Goal: Task Accomplishment & Management: Use online tool/utility

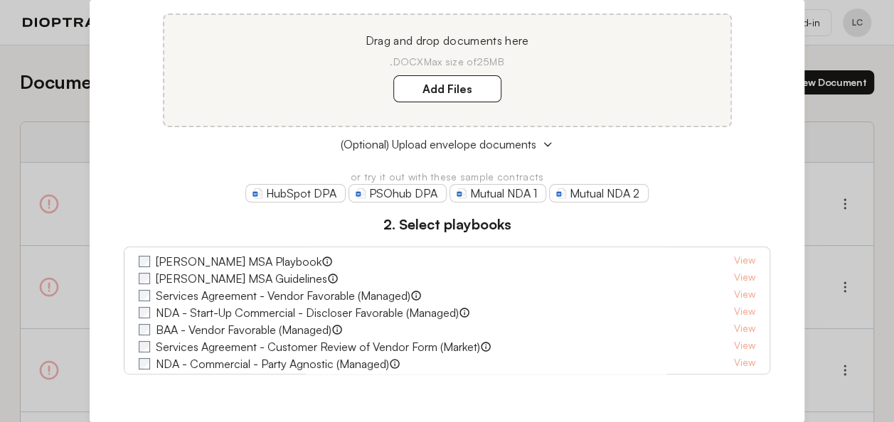
click at [188, 260] on label "[PERSON_NAME] MSA Playbook" at bounding box center [239, 261] width 166 height 17
click at [734, 257] on link "View" at bounding box center [744, 261] width 21 height 17
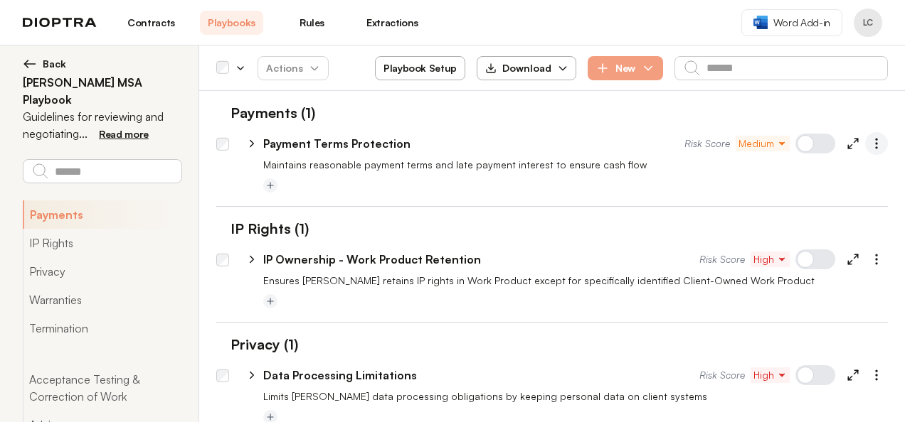
click at [869, 142] on icon "button" at bounding box center [876, 144] width 14 height 14
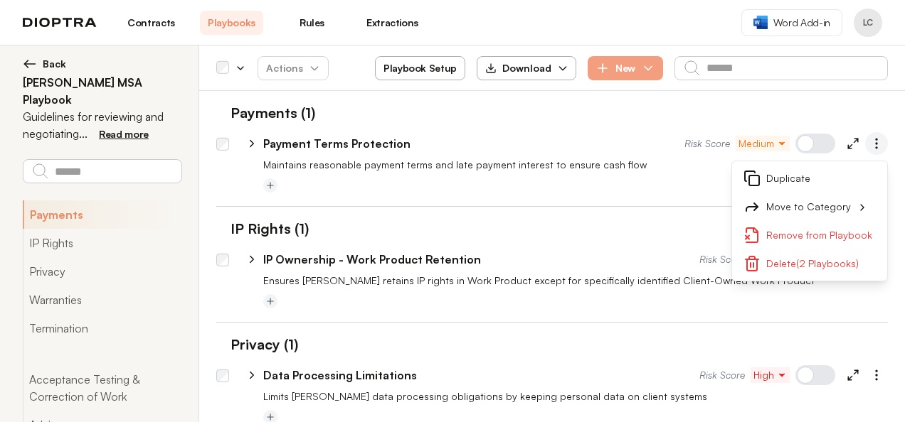
click at [869, 154] on button "button" at bounding box center [876, 143] width 23 height 23
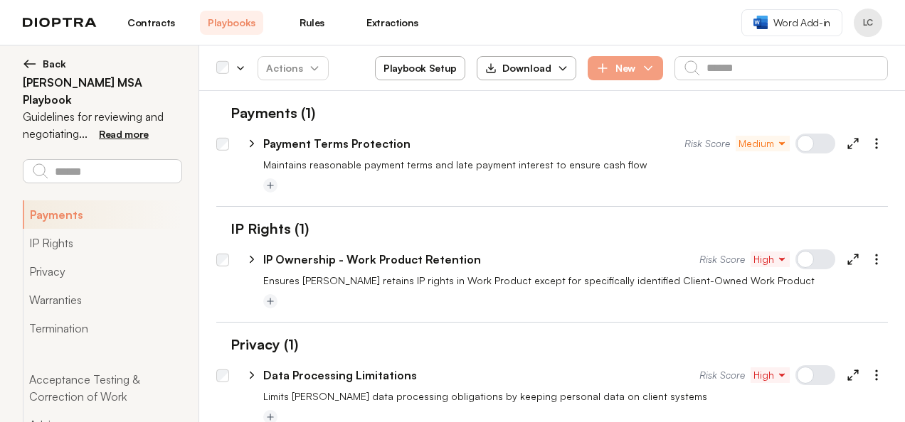
click at [777, 142] on icon "button" at bounding box center [782, 144] width 10 height 10
click at [669, 164] on p "Maintains reasonable payment terms and late payment interest to ensure cash flow" at bounding box center [575, 165] width 624 height 14
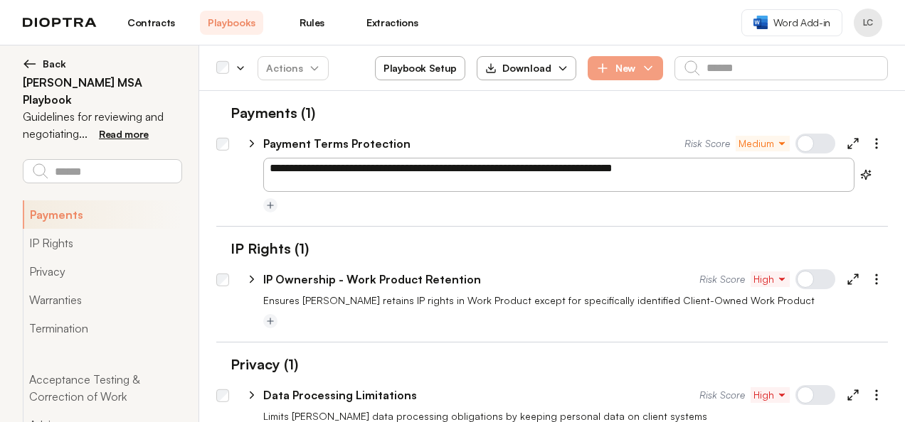
click at [451, 202] on ul "**********" at bounding box center [551, 175] width 671 height 102
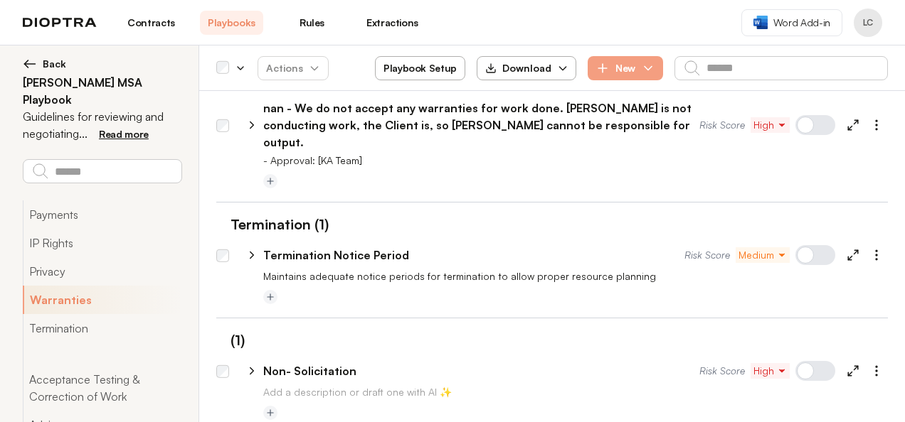
scroll to position [465, 0]
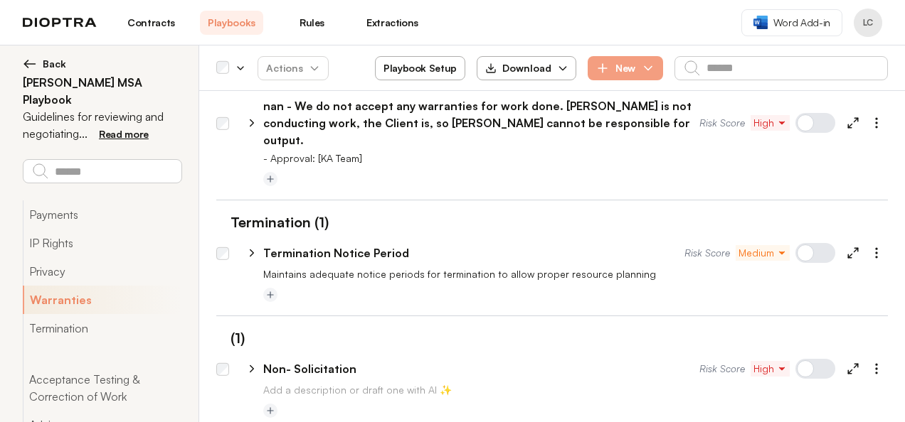
click at [297, 245] on p "Termination Notice Period" at bounding box center [336, 253] width 146 height 17
click at [313, 287] on div at bounding box center [575, 295] width 624 height 17
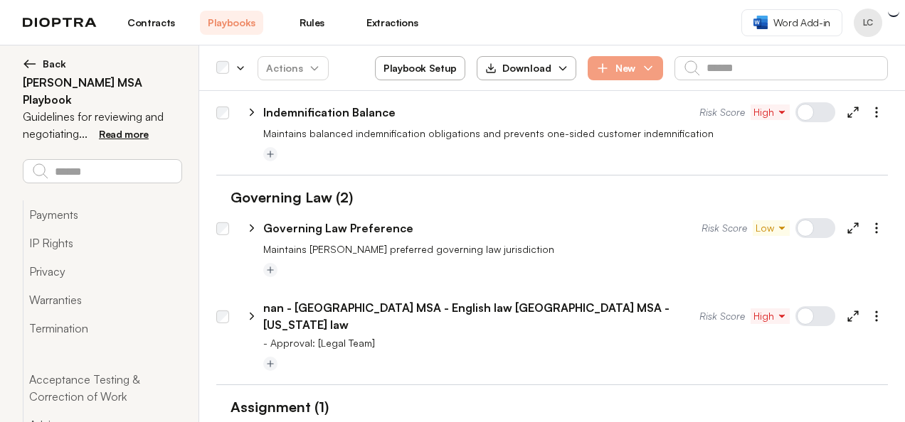
scroll to position [6838, 0]
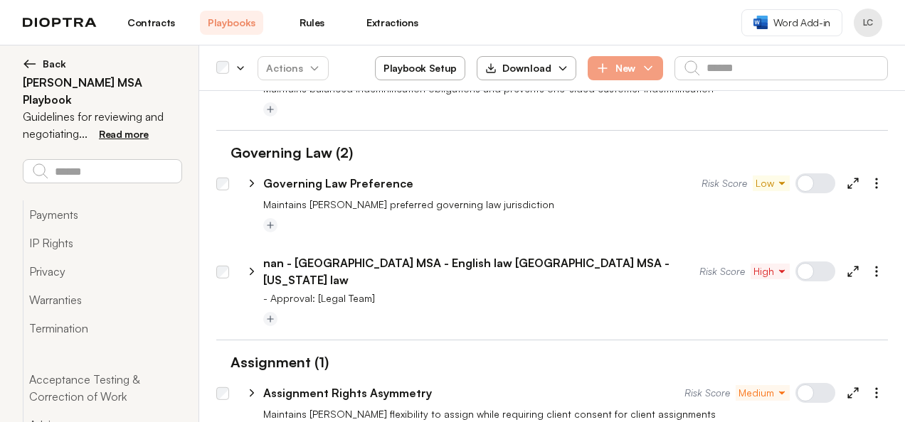
click at [562, 64] on icon "button" at bounding box center [562, 68] width 11 height 11
click at [521, 104] on button "As Excel" at bounding box center [527, 103] width 78 height 26
click at [479, 312] on div at bounding box center [575, 320] width 624 height 17
click at [430, 63] on button "Playbook Setup" at bounding box center [420, 68] width 90 height 24
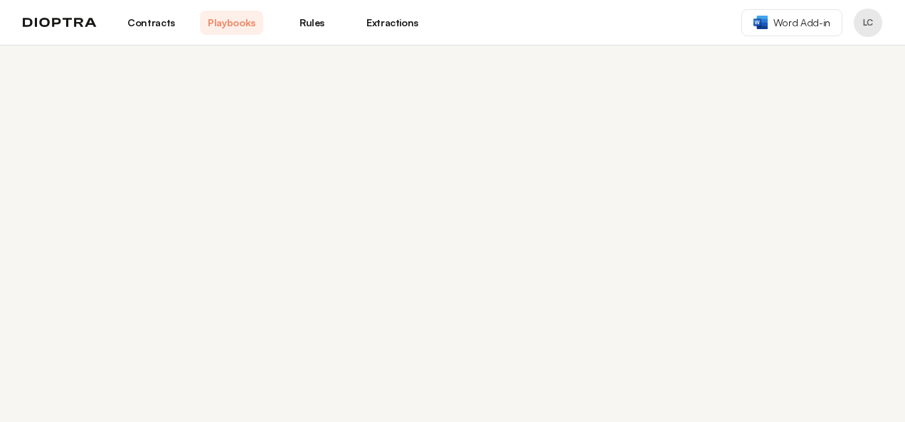
select select "******"
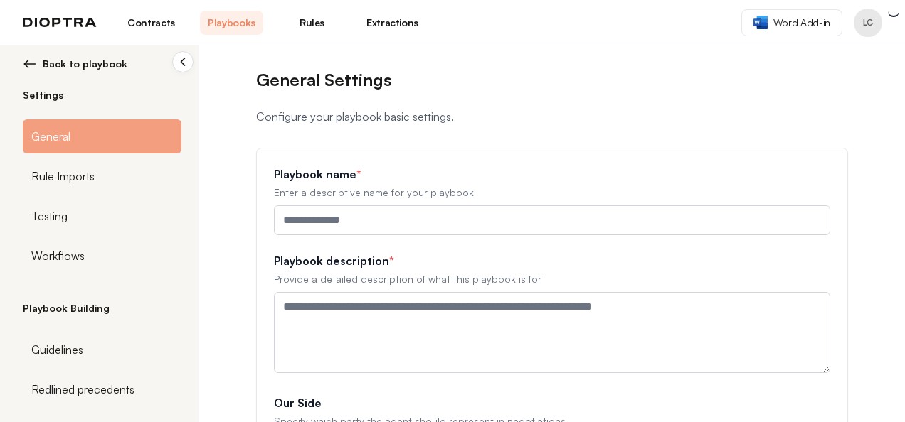
type input "**********"
type textarea "**********"
type input "**********"
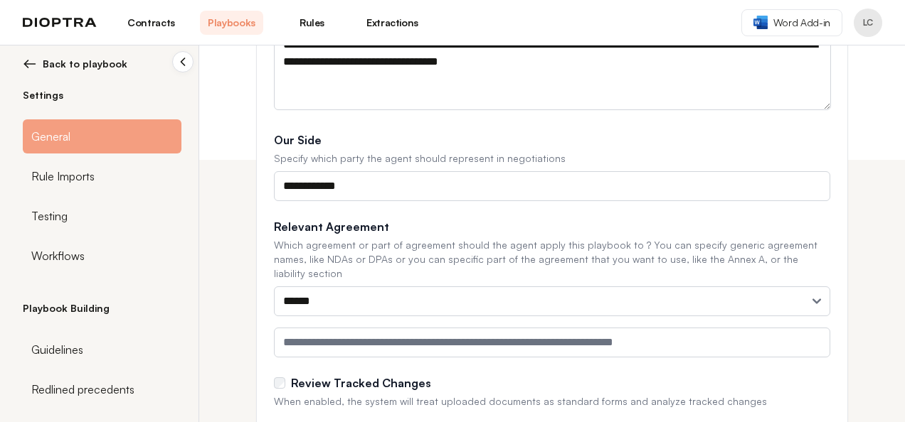
scroll to position [307, 0]
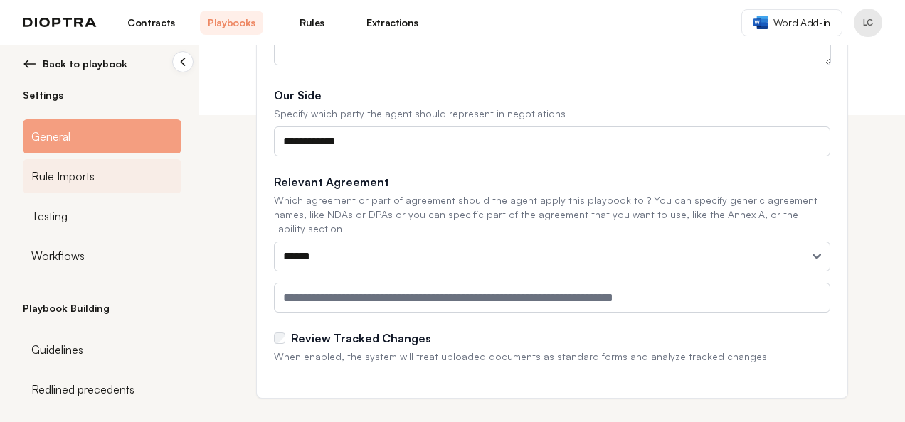
click at [57, 174] on span "Rule Imports" at bounding box center [62, 176] width 63 height 17
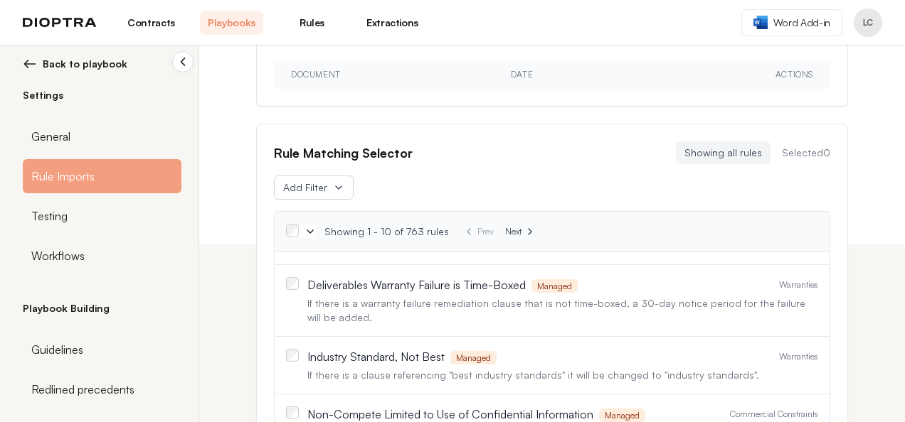
scroll to position [60, 0]
click at [505, 228] on span "Next" at bounding box center [513, 231] width 16 height 11
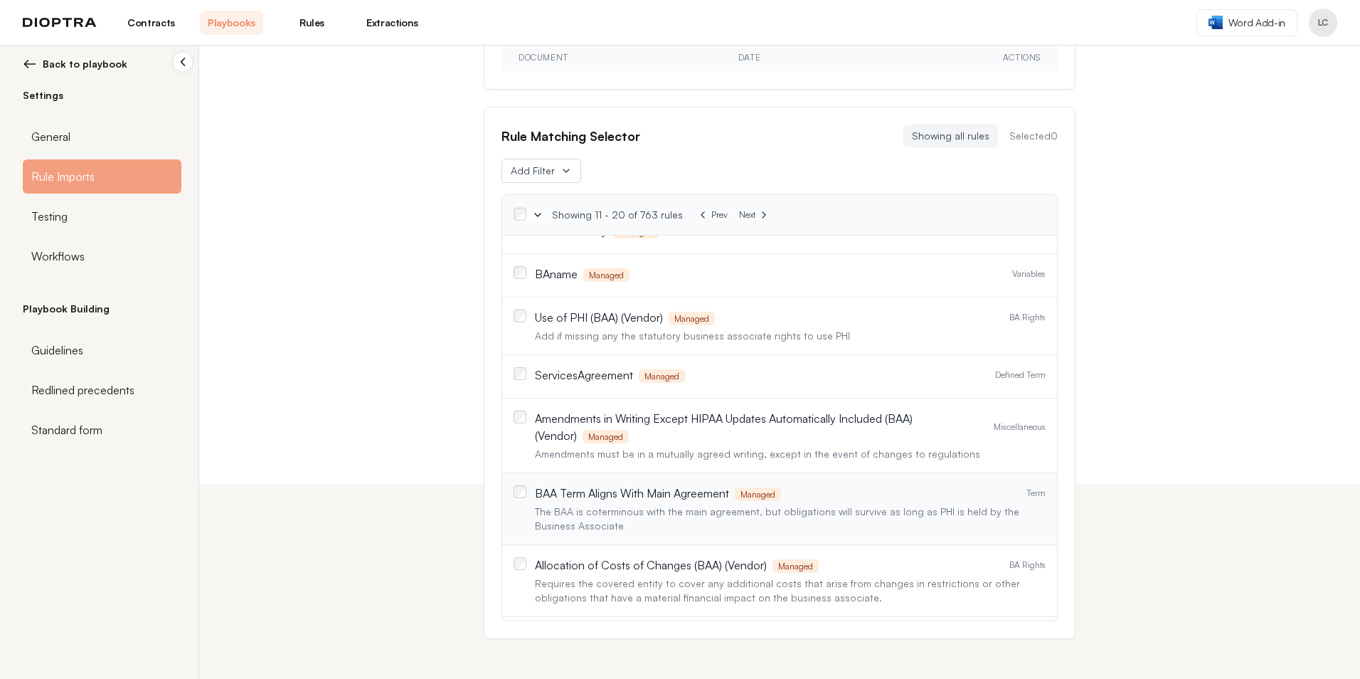
scroll to position [24, 0]
click at [739, 212] on span "Next" at bounding box center [747, 214] width 16 height 11
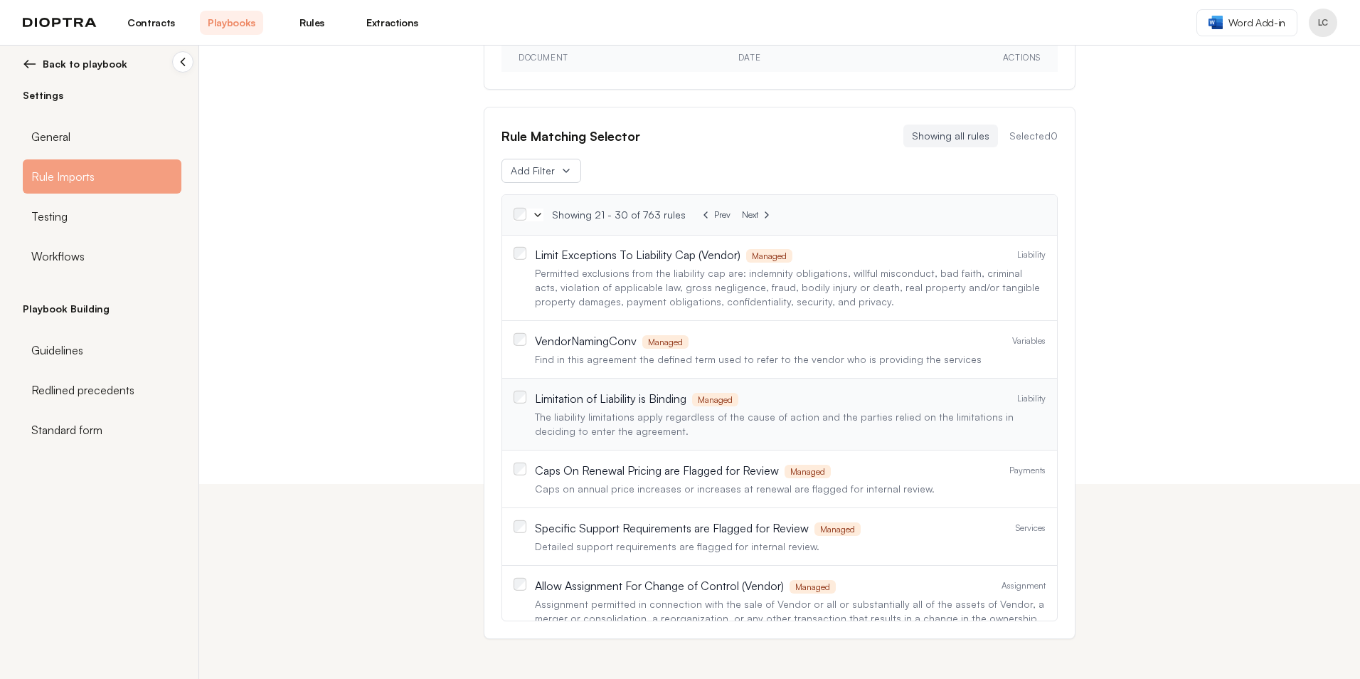
scroll to position [161, 0]
click at [742, 216] on span "Next" at bounding box center [750, 214] width 16 height 11
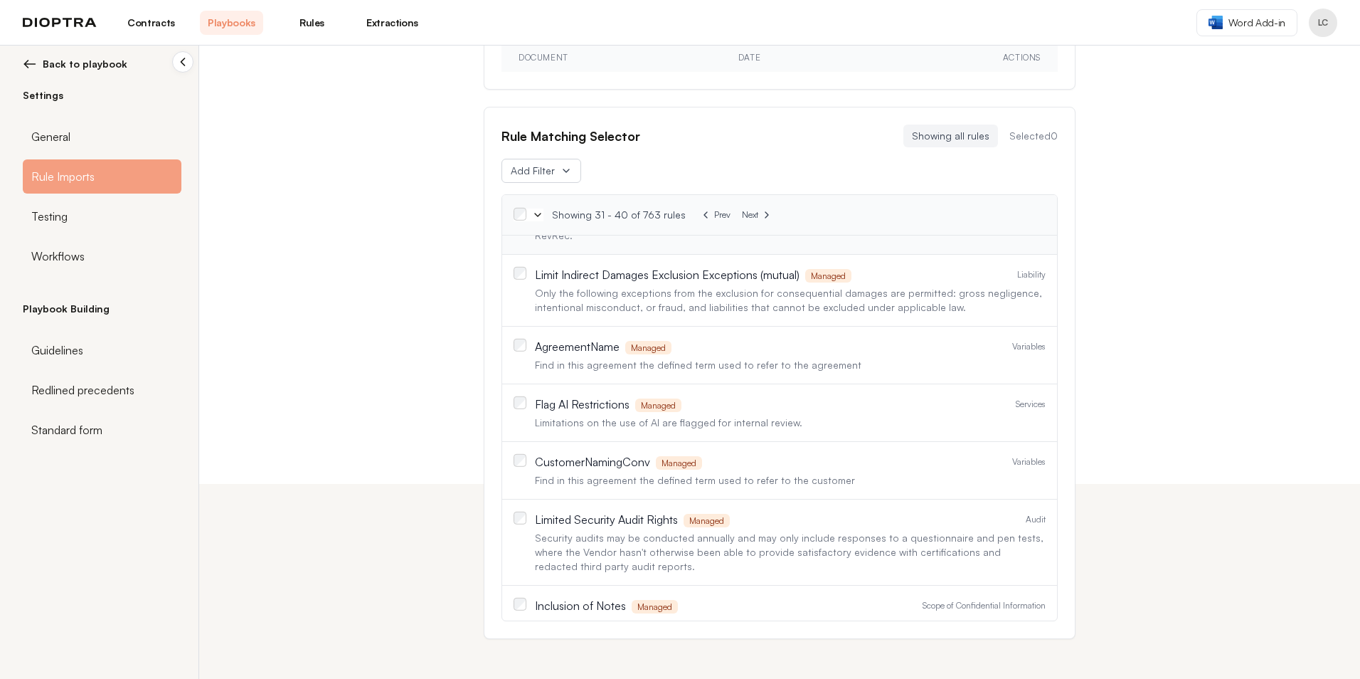
scroll to position [138, 0]
click at [761, 217] on icon at bounding box center [766, 214] width 11 height 11
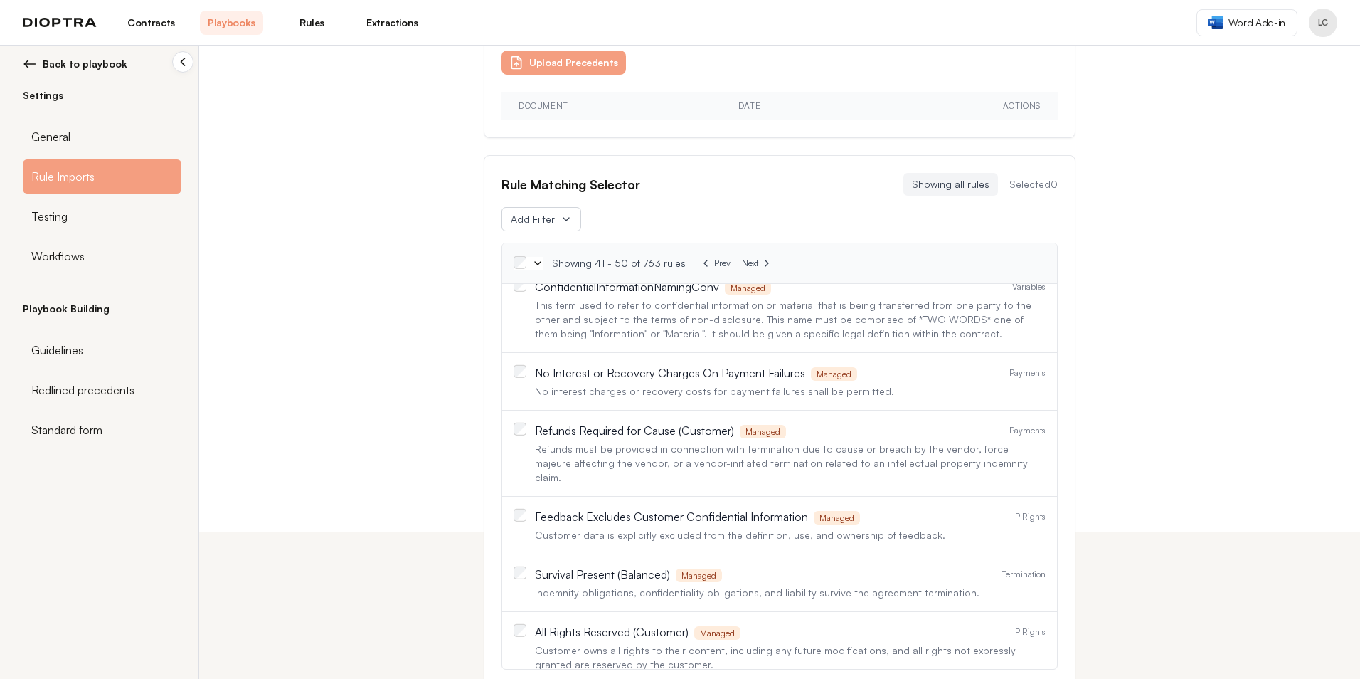
scroll to position [195, 0]
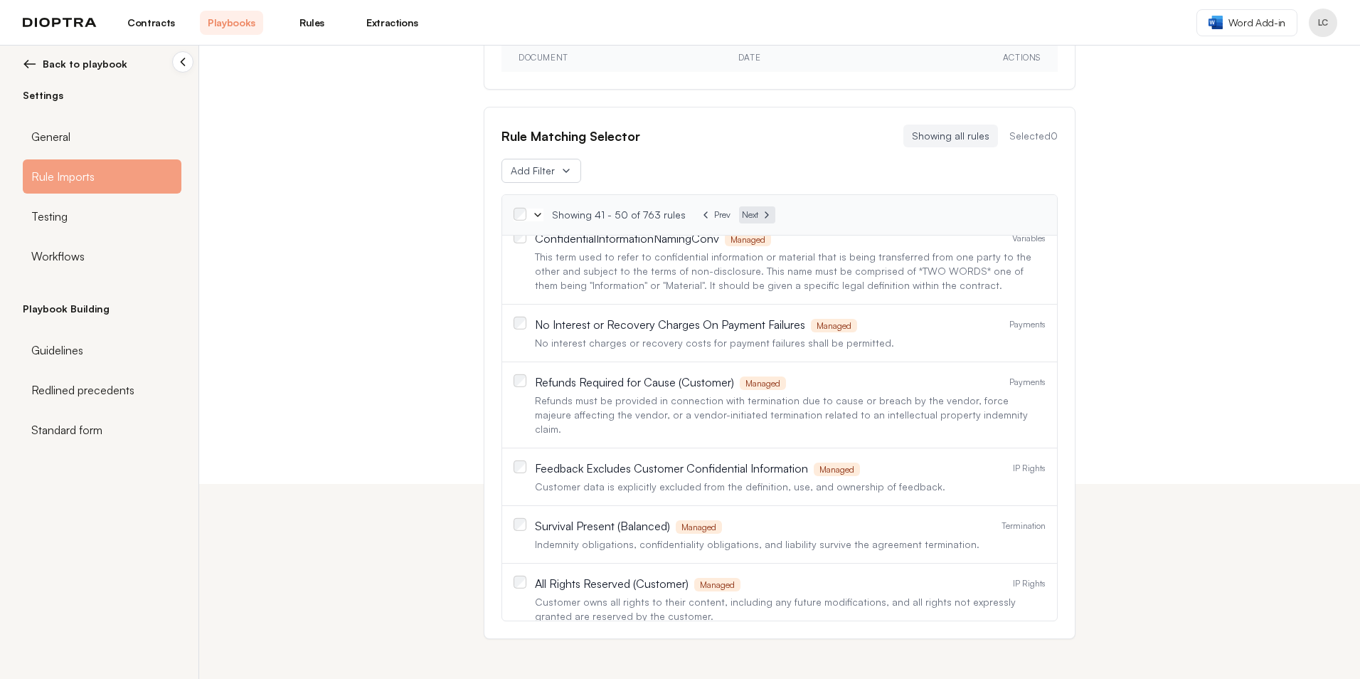
click at [742, 213] on span "Next" at bounding box center [750, 214] width 16 height 11
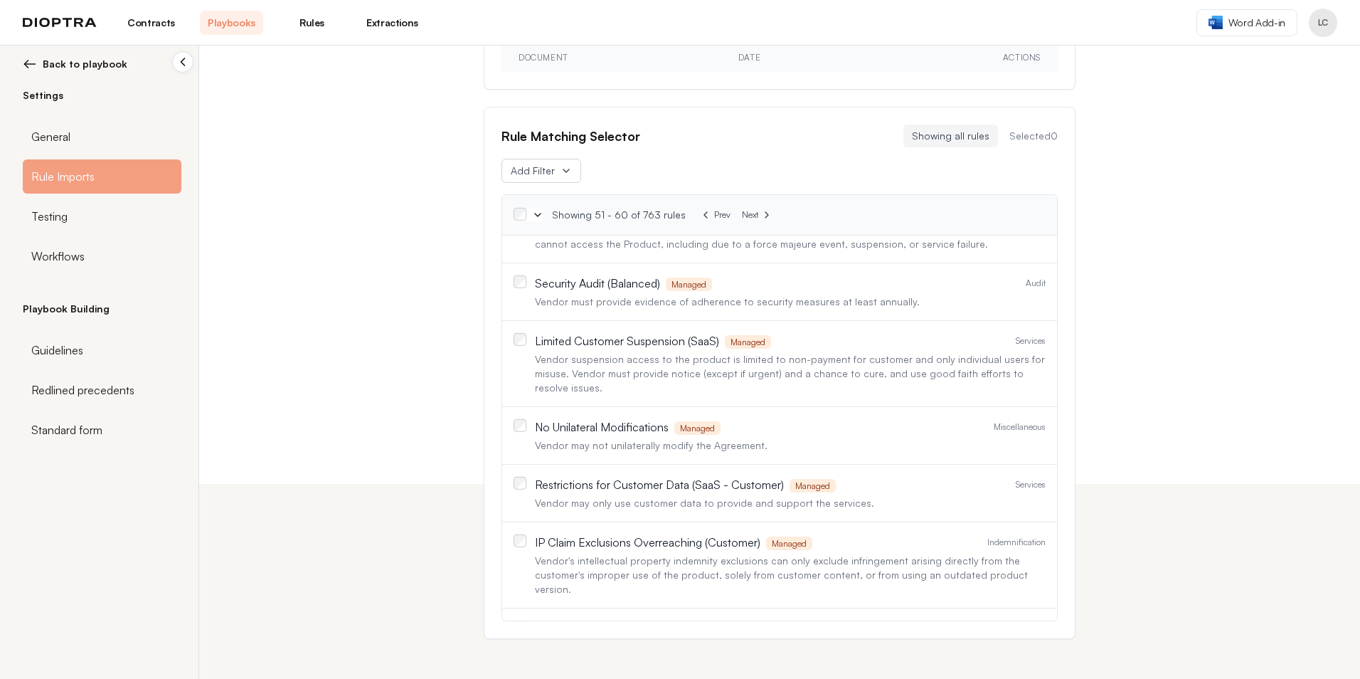
scroll to position [114, 0]
click at [46, 217] on span "Testing" at bounding box center [49, 216] width 36 height 17
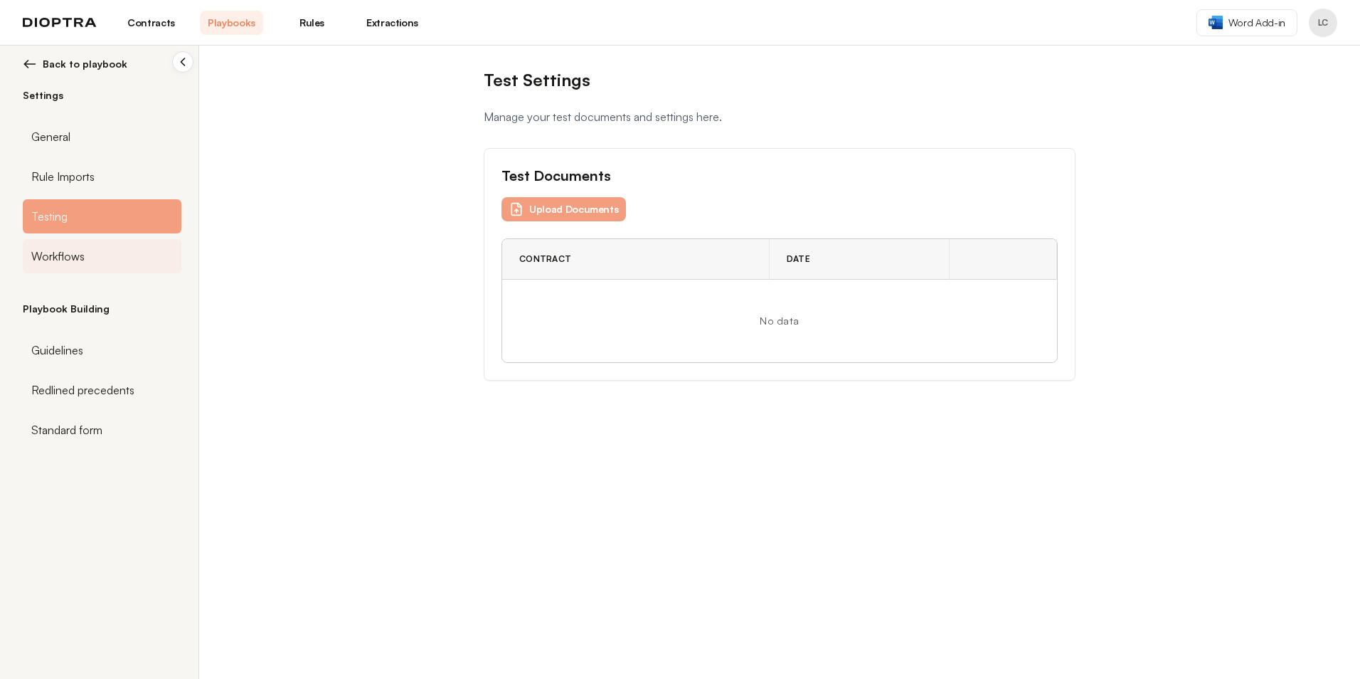
click at [53, 250] on span "Workflows" at bounding box center [57, 256] width 53 height 17
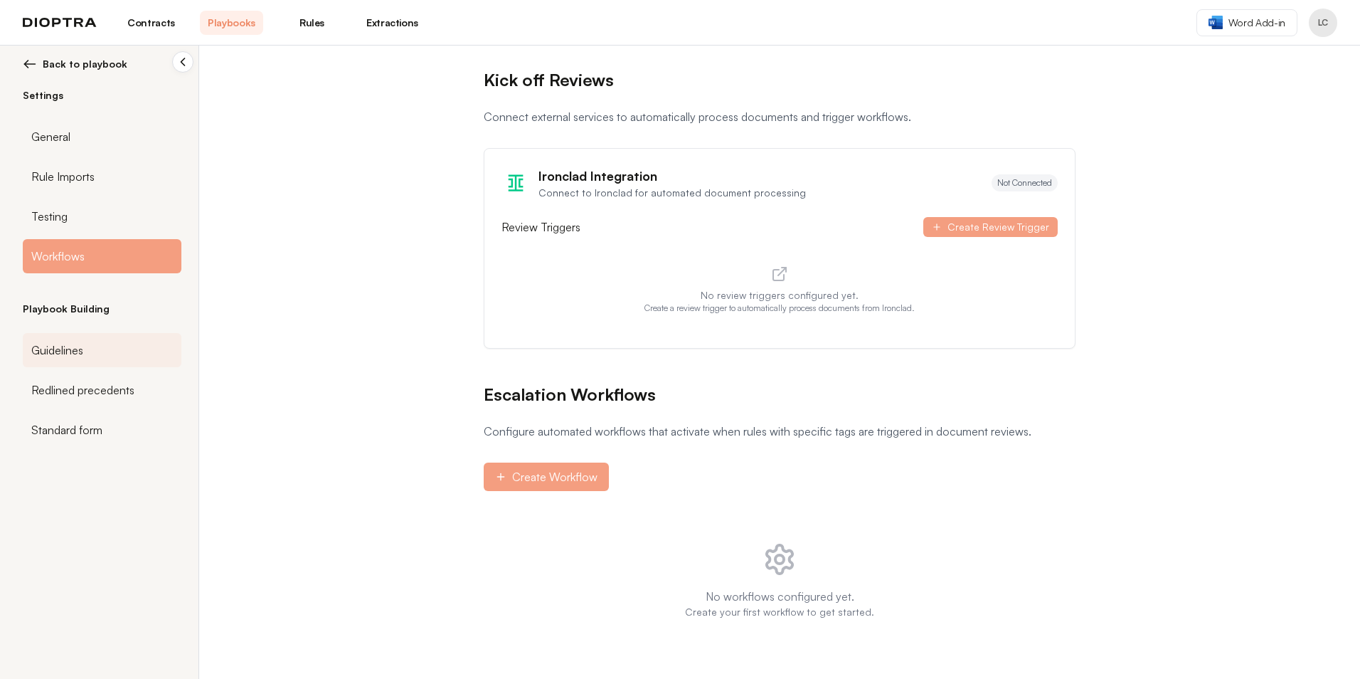
click at [58, 350] on span "Guidelines" at bounding box center [57, 349] width 52 height 17
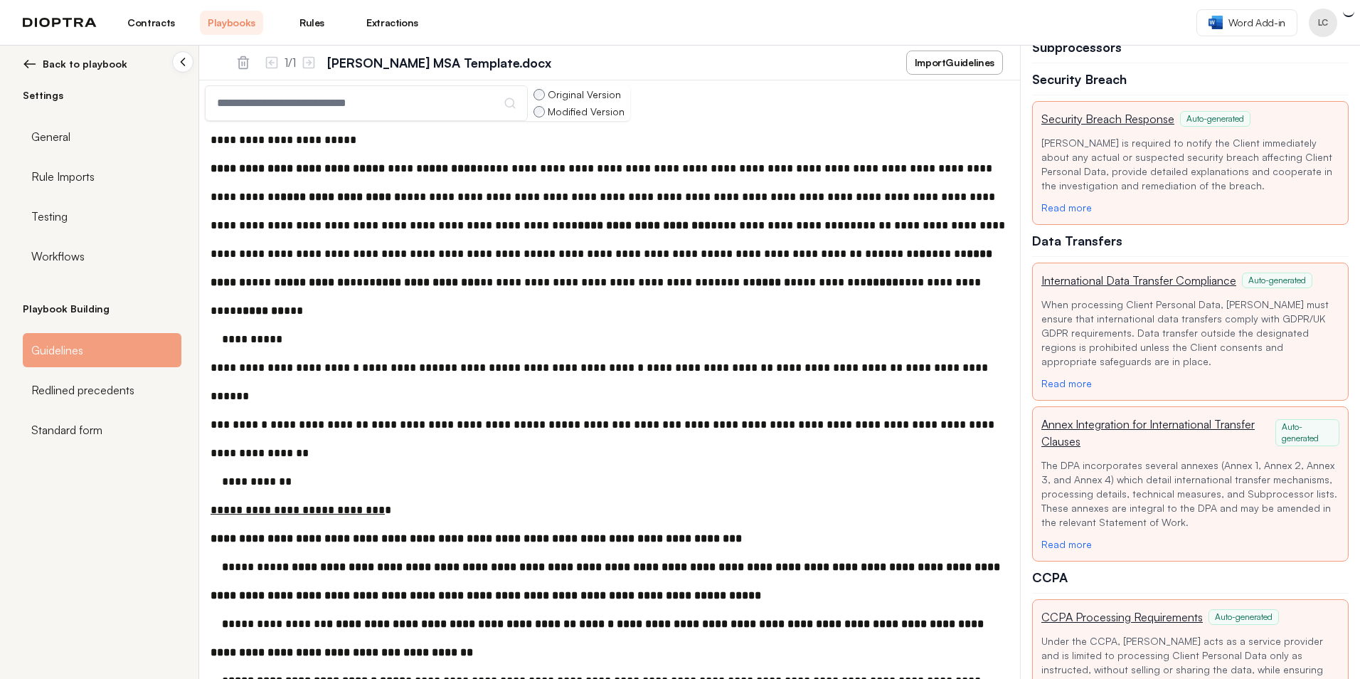
scroll to position [12864, 0]
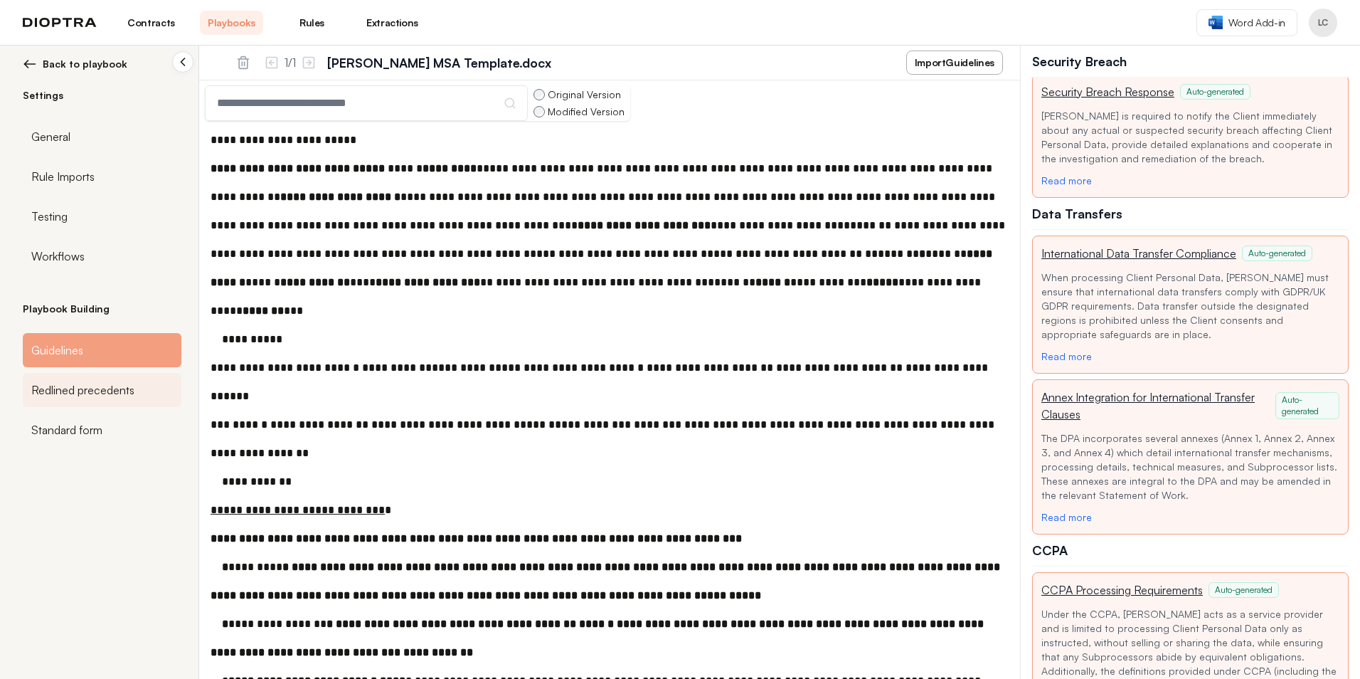
click at [97, 392] on span "Redlined precedents" at bounding box center [82, 389] width 103 height 17
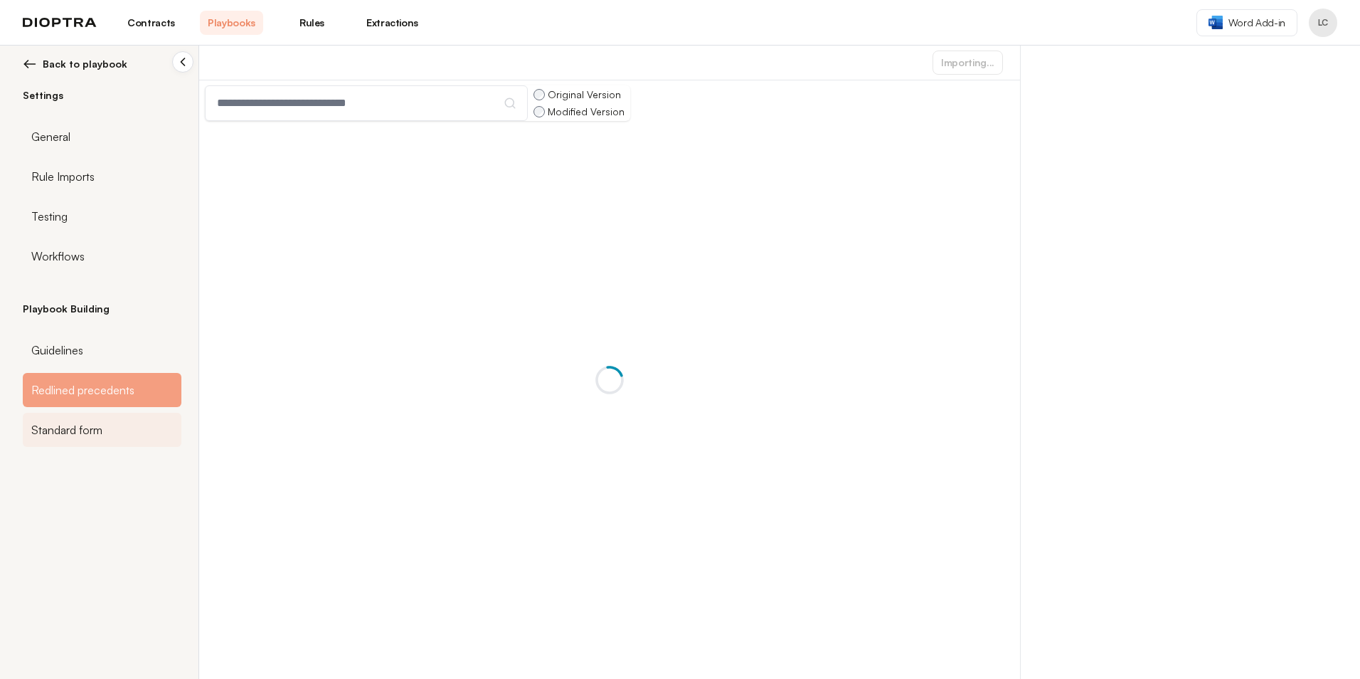
click at [58, 422] on span "Standard form" at bounding box center [66, 429] width 71 height 17
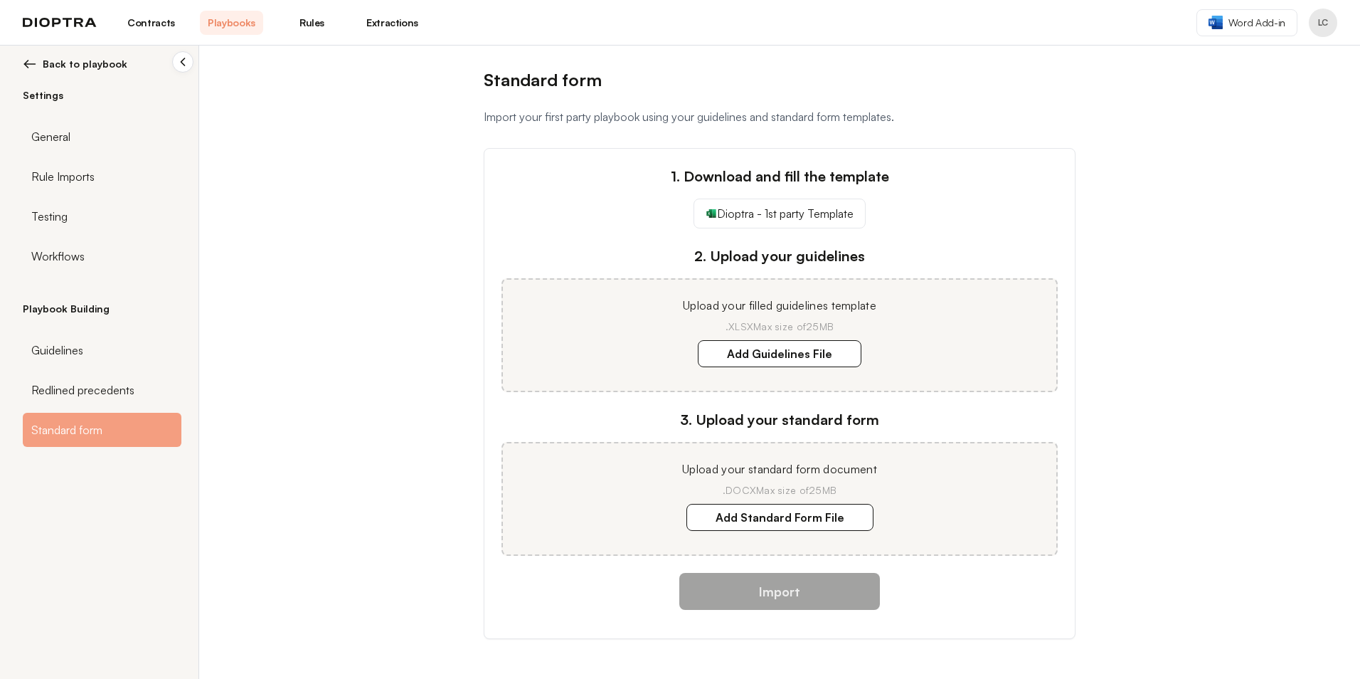
click at [314, 19] on link "Rules" at bounding box center [311, 23] width 63 height 24
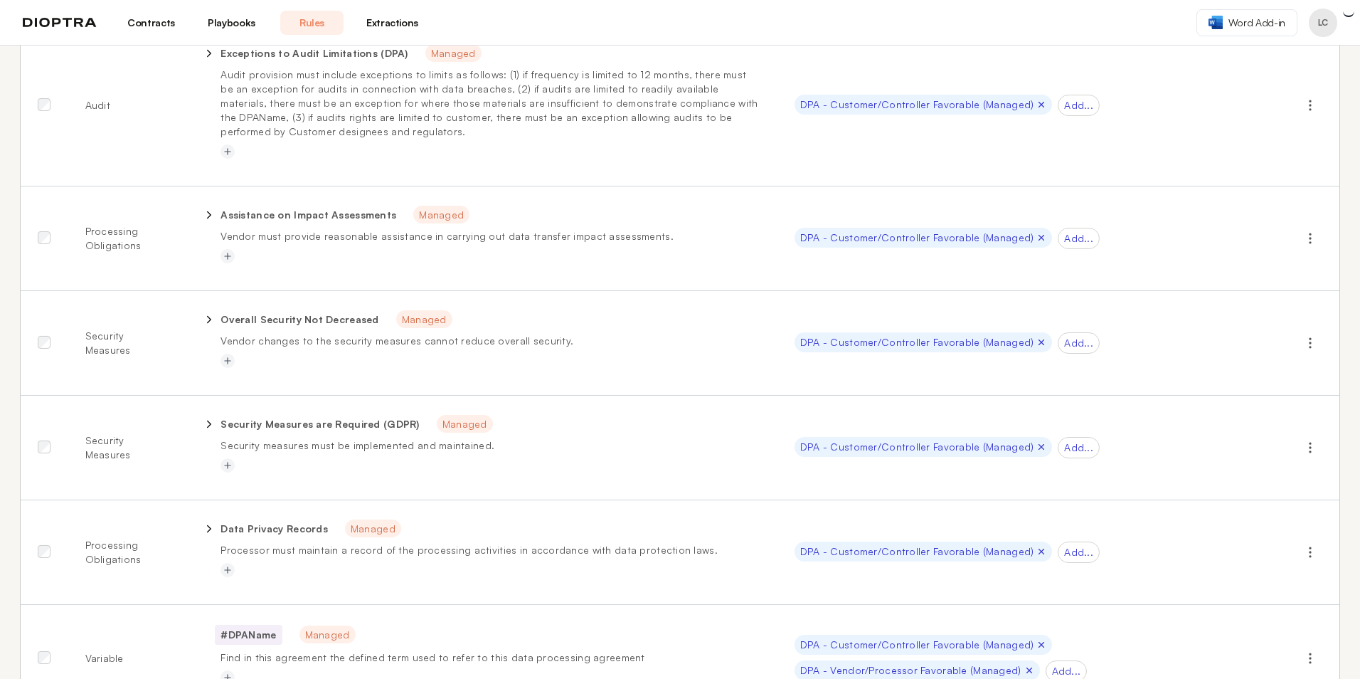
scroll to position [9070, 0]
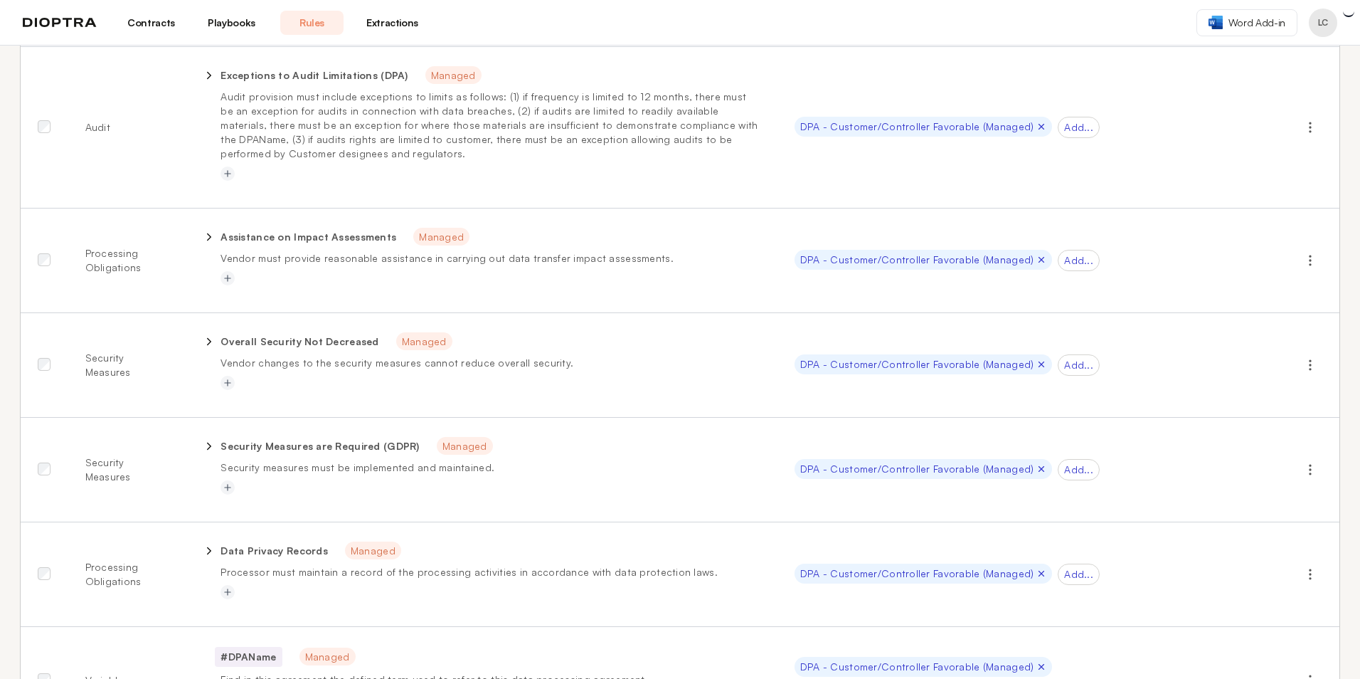
click at [395, 20] on link "Extractions" at bounding box center [392, 23] width 63 height 24
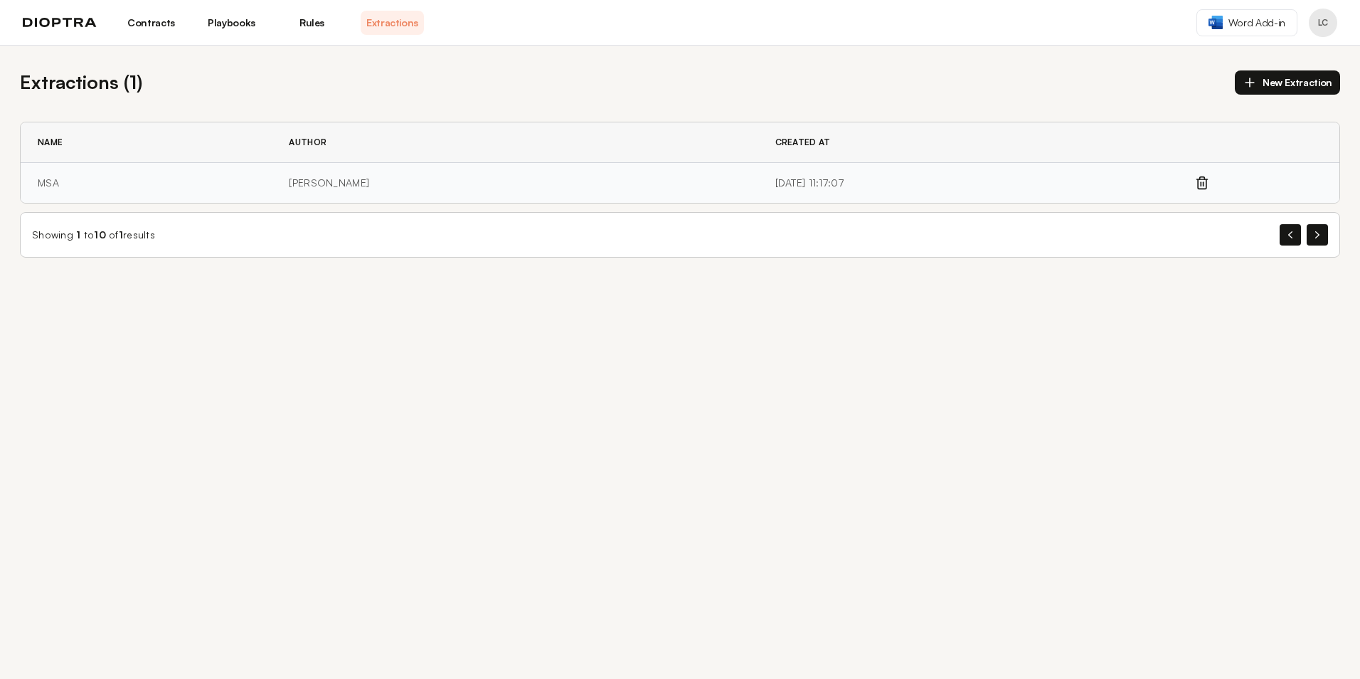
click at [317, 181] on td "[PERSON_NAME]" at bounding box center [515, 183] width 486 height 41
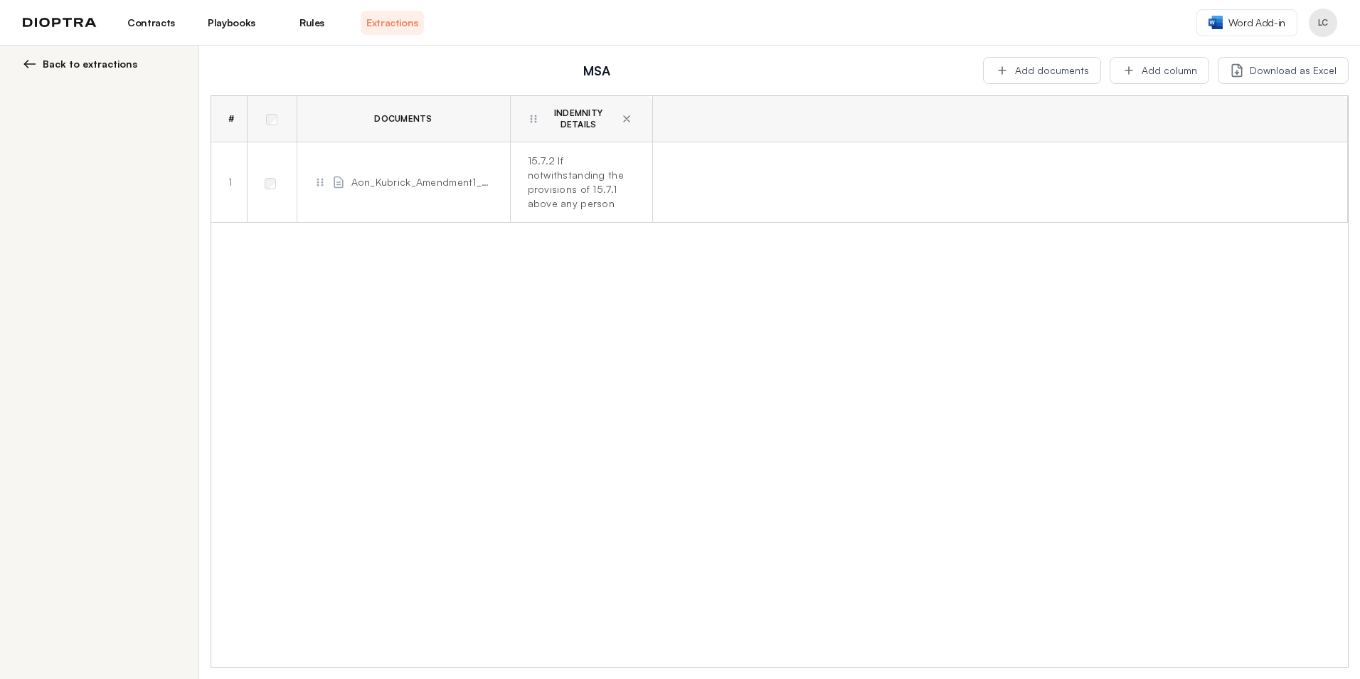
click at [454, 180] on span "Aon_Kubrick_Amendment1_DS[DATE] JS (SK comments).docx" at bounding box center [422, 182] width 142 height 14
click at [551, 176] on div "15.7.2 If notwithstanding the provisions of 15.7.1 above any person makes a TUP…" at bounding box center [579, 182] width 102 height 57
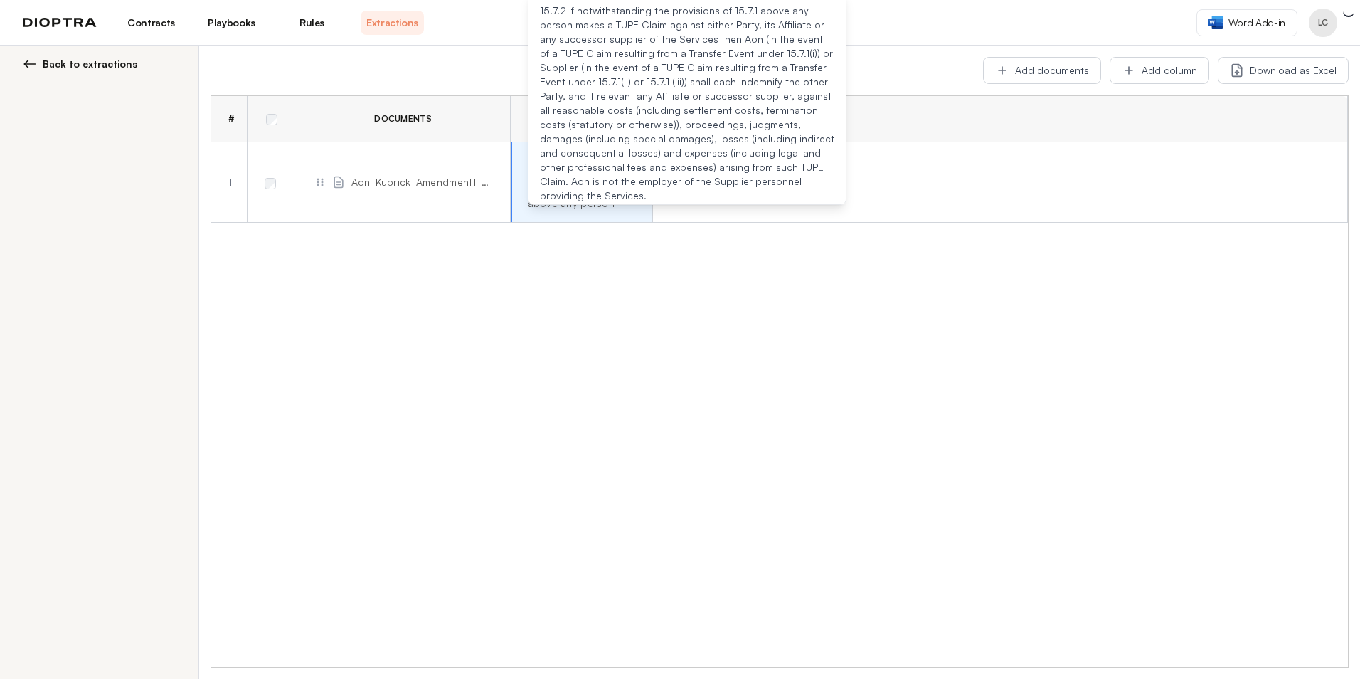
click at [362, 180] on span "Aon_Kubrick_Amendment1_DS[DATE] JS (SK comments).docx" at bounding box center [422, 182] width 142 height 14
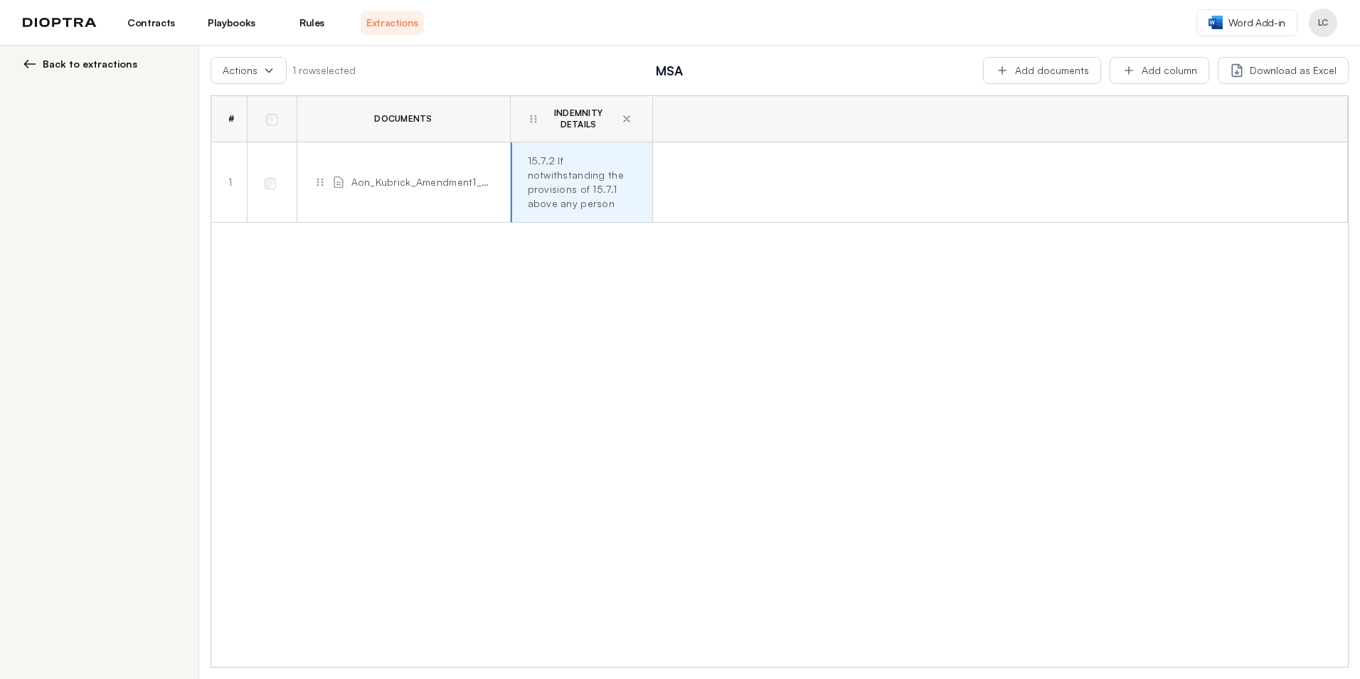
click at [394, 184] on span "Aon_Kubrick_Amendment1_DS[DATE] JS (SK comments).docx" at bounding box center [422, 182] width 142 height 14
click at [394, 182] on span "Aon_Kubrick_Amendment1_DS[DATE] JS (SK comments).docx" at bounding box center [422, 182] width 142 height 14
click at [904, 70] on button "Download as Excel" at bounding box center [1283, 70] width 131 height 27
click at [904, 259] on div "# Documents Indemnity Details 1 Aon_Kubrick_Amendment1_DS[DATE] JS (SK comments…" at bounding box center [779, 381] width 1137 height 570
